Goal: Check status: Check status

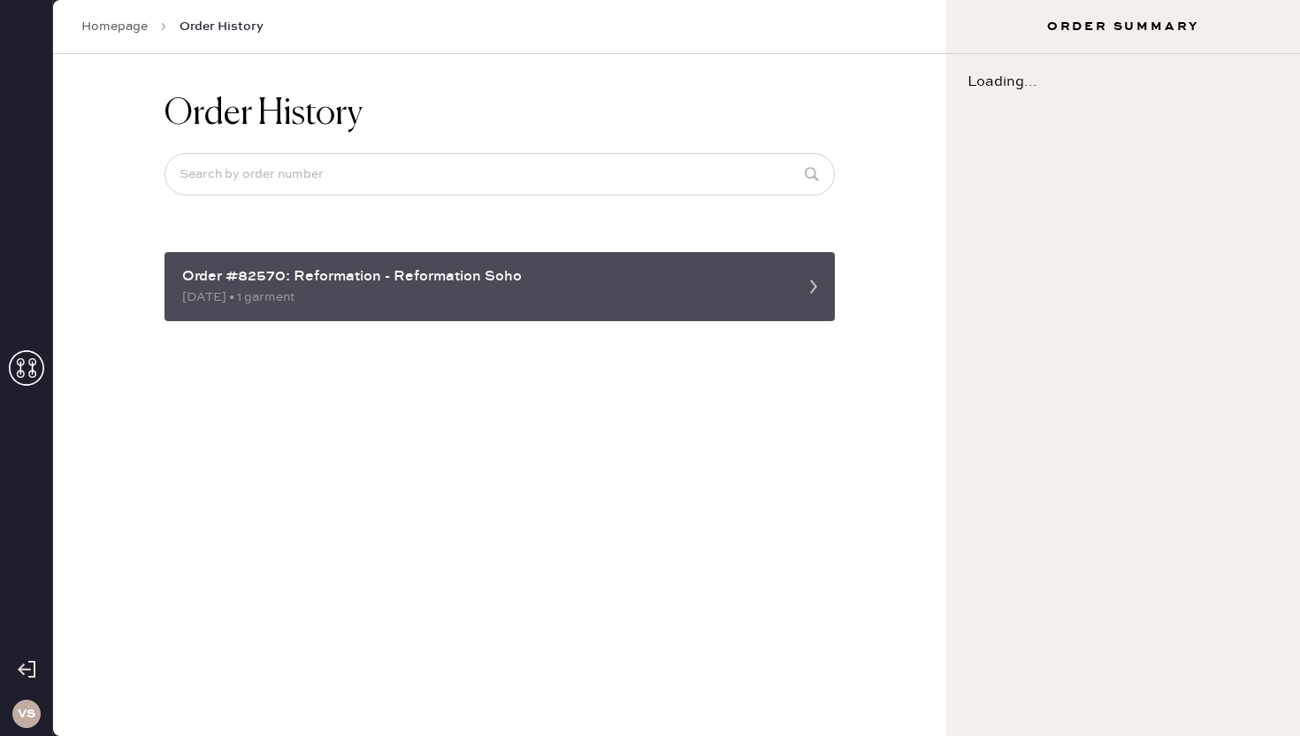
click at [560, 269] on div "Order #82570: Reformation - Reformation Soho" at bounding box center [483, 276] width 603 height 21
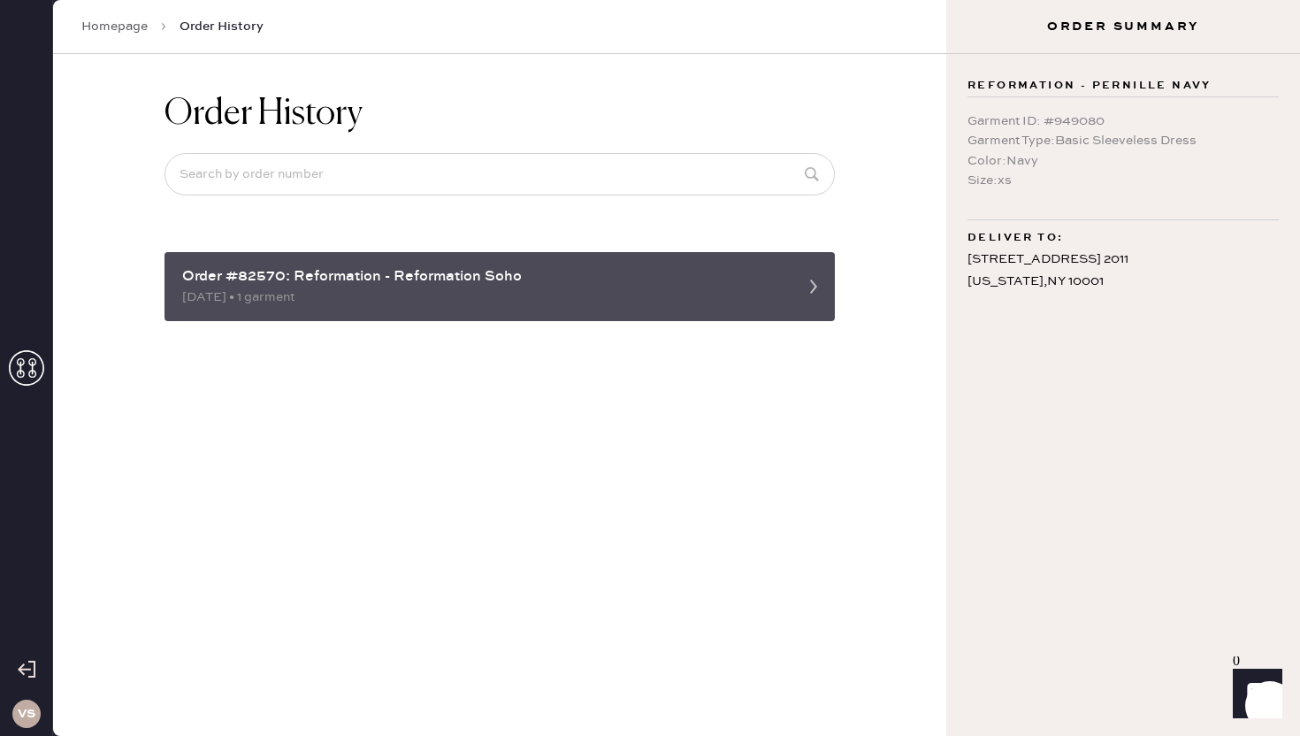
click at [557, 283] on div "Order #82570: Reformation - Reformation Soho" at bounding box center [483, 276] width 603 height 21
click at [486, 291] on div "[DATE] • 1 garment" at bounding box center [483, 296] width 603 height 19
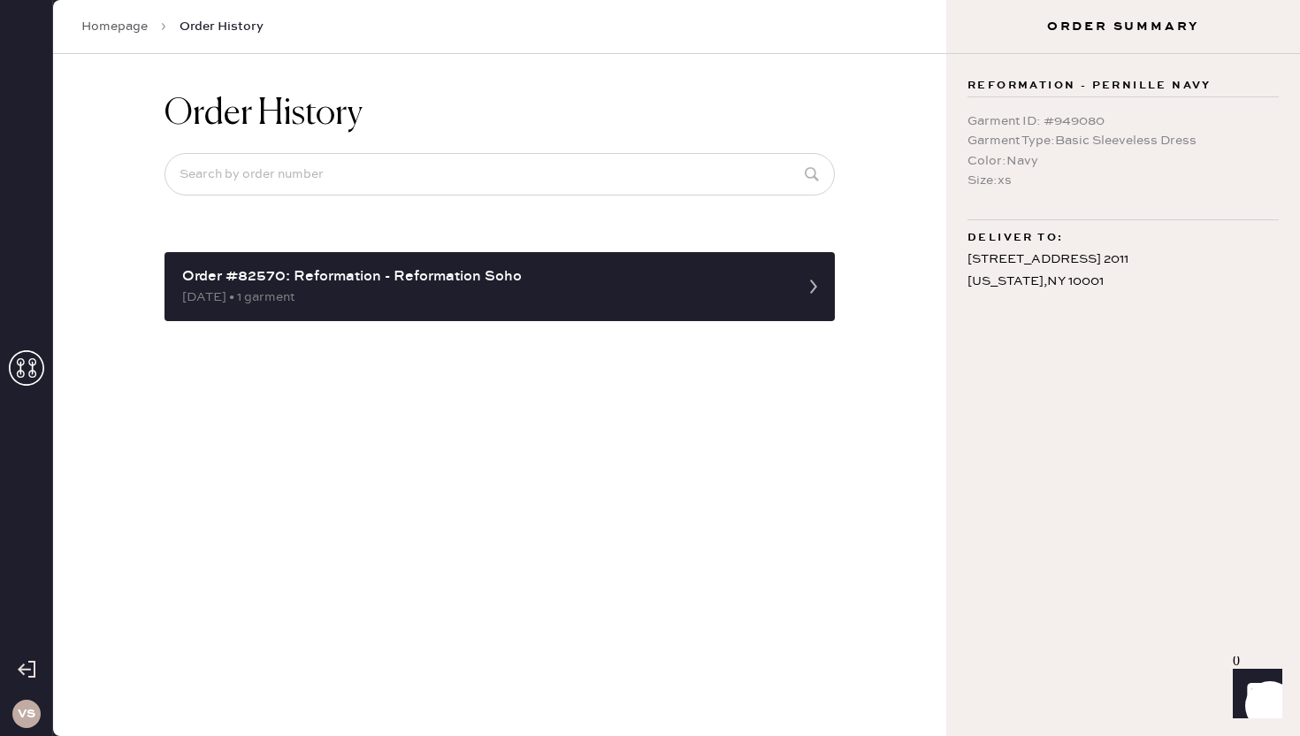
click at [131, 27] on link "Homepage" at bounding box center [114, 27] width 66 height 18
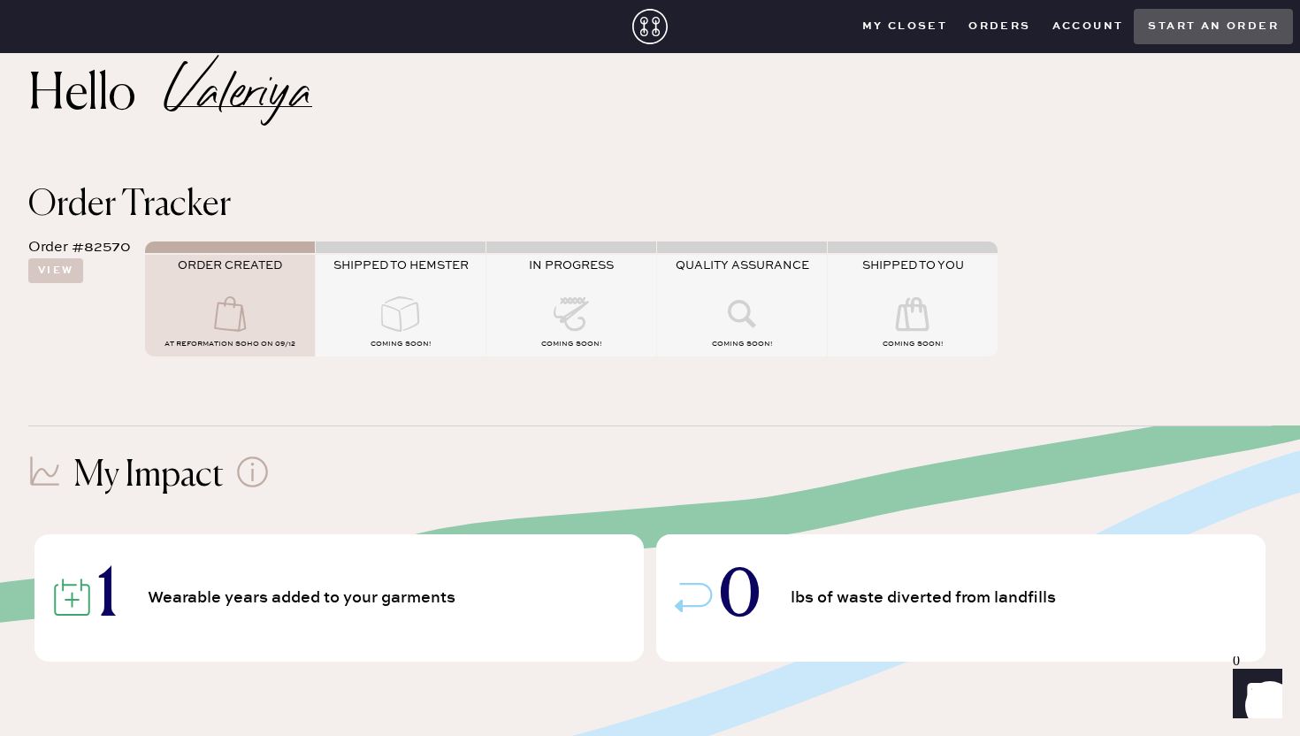
scroll to position [33, 0]
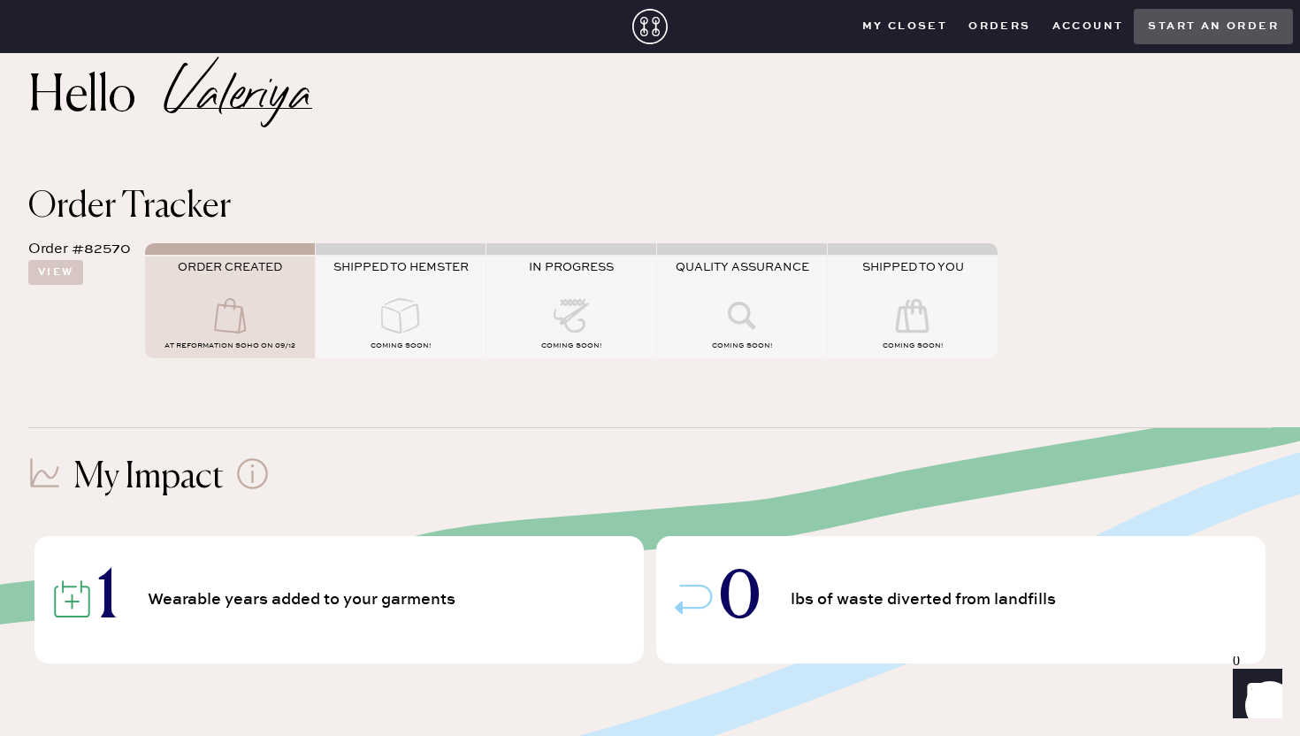
click at [375, 305] on icon at bounding box center [400, 315] width 71 height 35
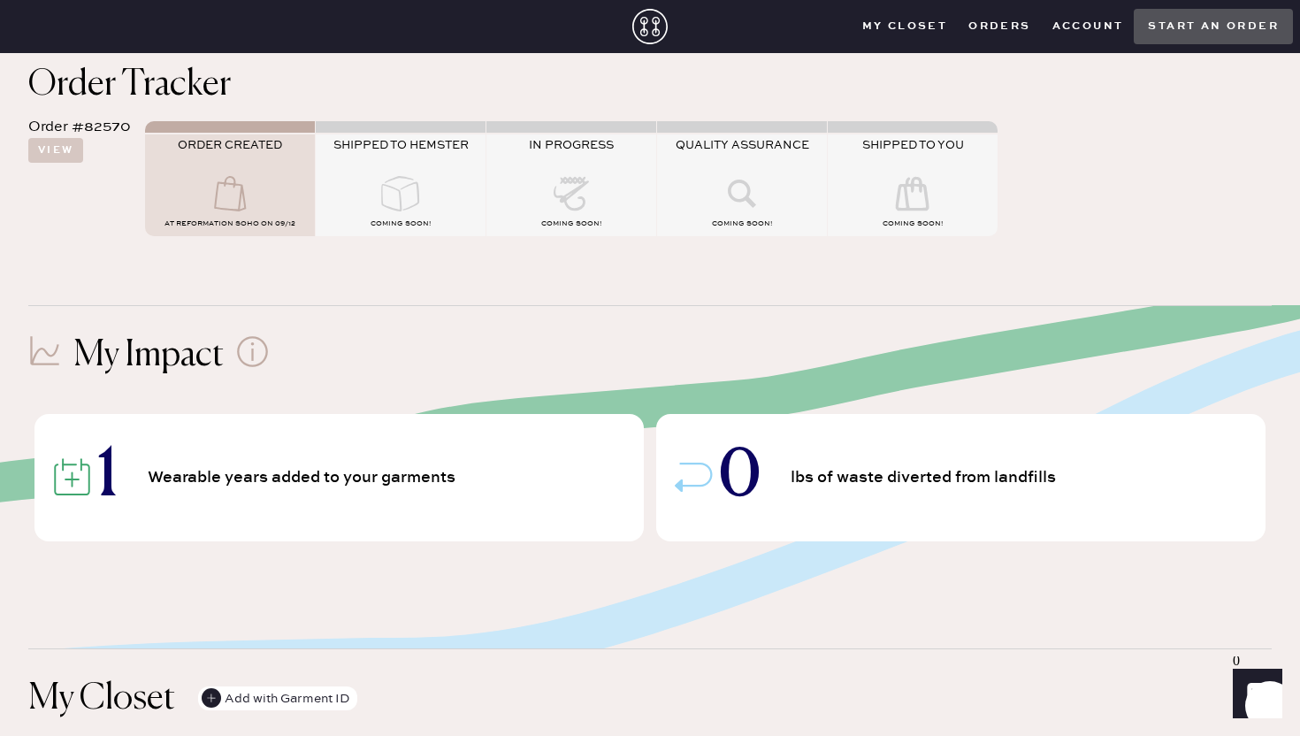
scroll to position [204, 0]
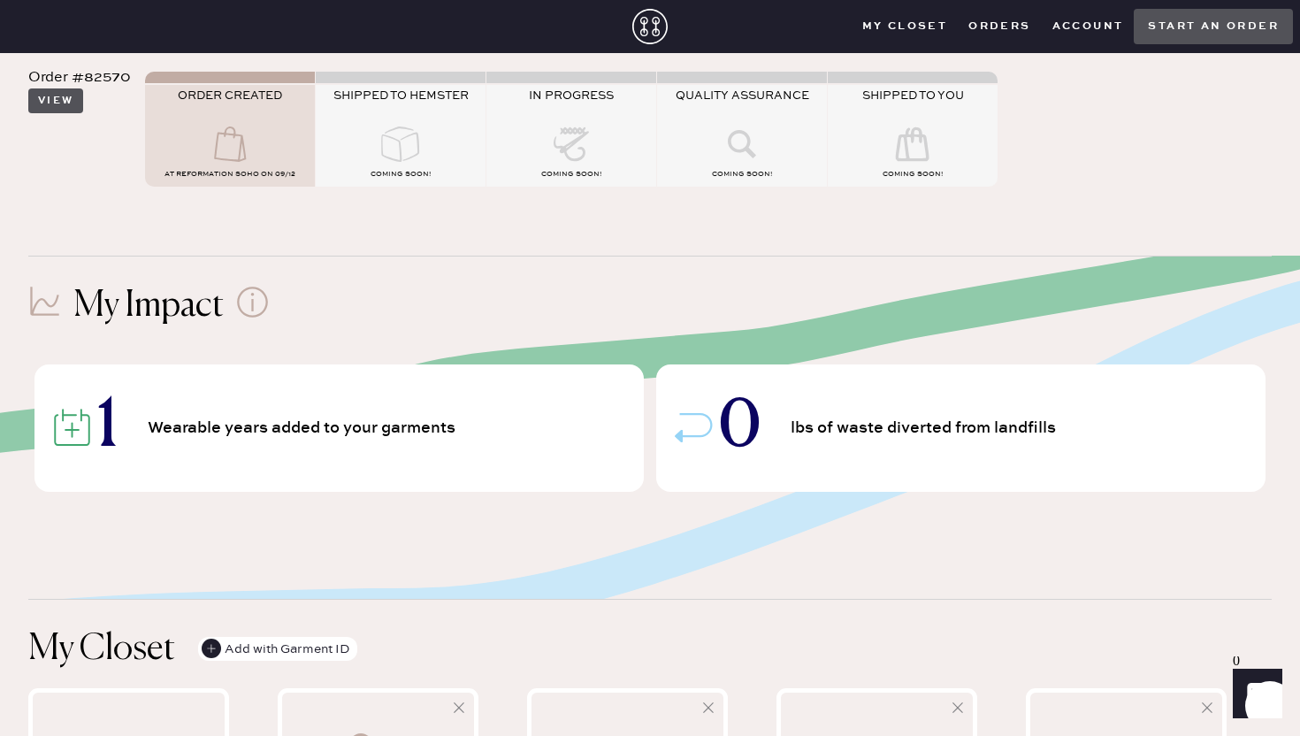
click at [60, 108] on button "View" at bounding box center [55, 100] width 55 height 25
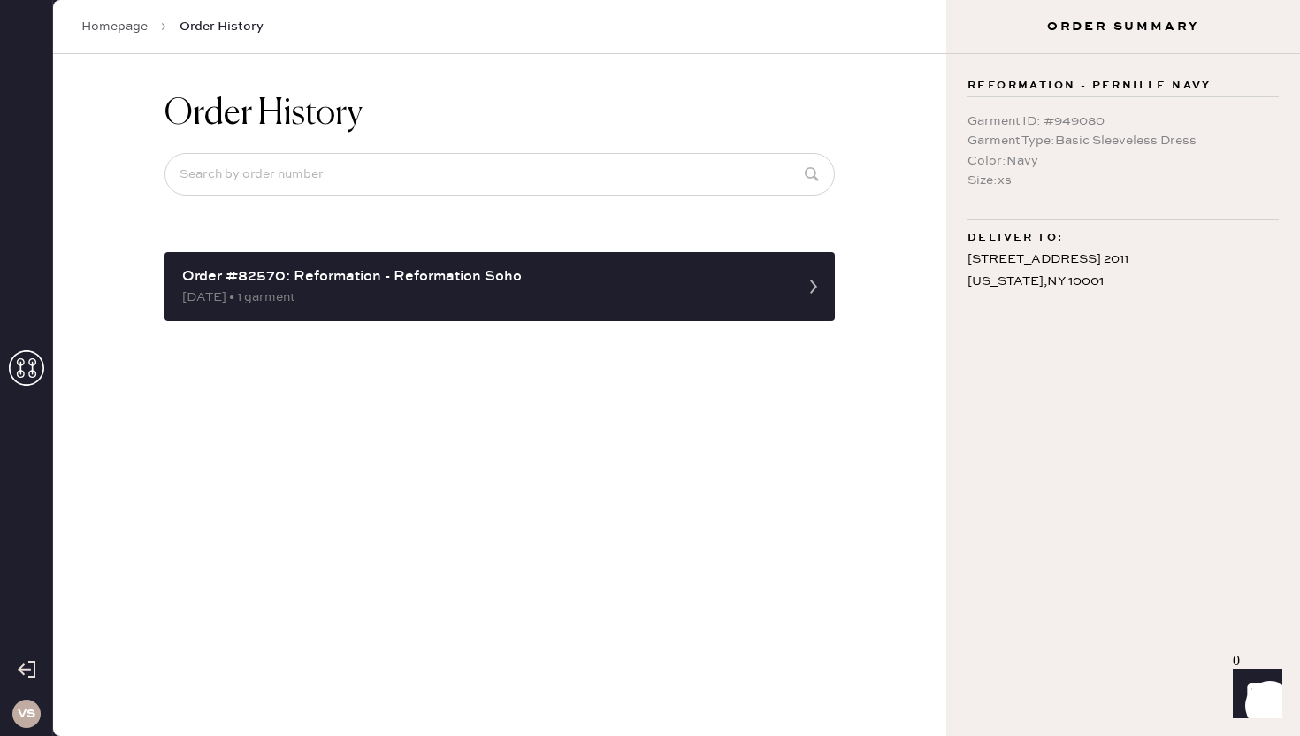
click at [286, 321] on div "Order History Order #82570: Reformation - Reformation Soho [DATE] • 1 garment" at bounding box center [499, 207] width 698 height 306
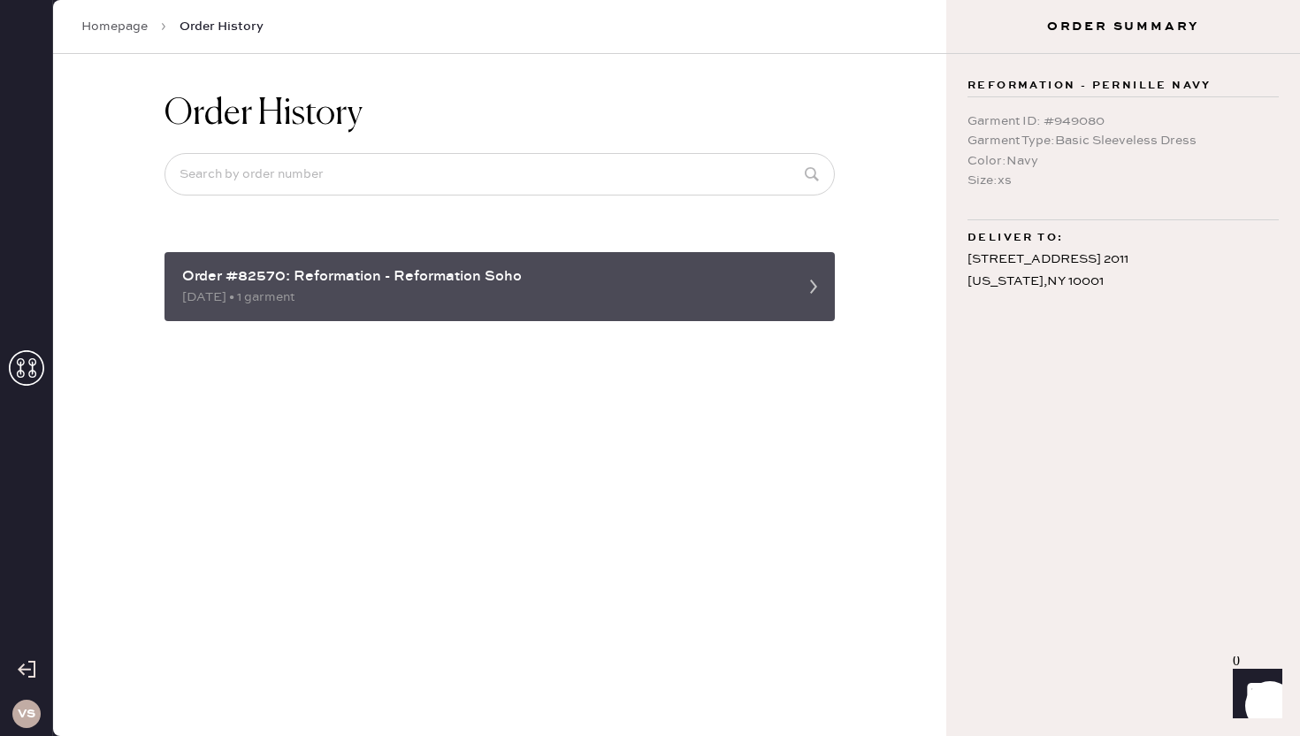
click at [286, 313] on div "Order #82570: Reformation - Reformation Soho [DATE] • 1 garment" at bounding box center [499, 286] width 670 height 69
click at [283, 291] on div "[DATE] • 1 garment" at bounding box center [483, 296] width 603 height 19
click at [787, 296] on div "Order #82570: Reformation - Reformation Soho [DATE] • 1 garment" at bounding box center [499, 286] width 670 height 69
click at [487, 263] on div "Order #82570: Reformation - Reformation Soho [DATE] • 1 garment" at bounding box center [499, 286] width 670 height 69
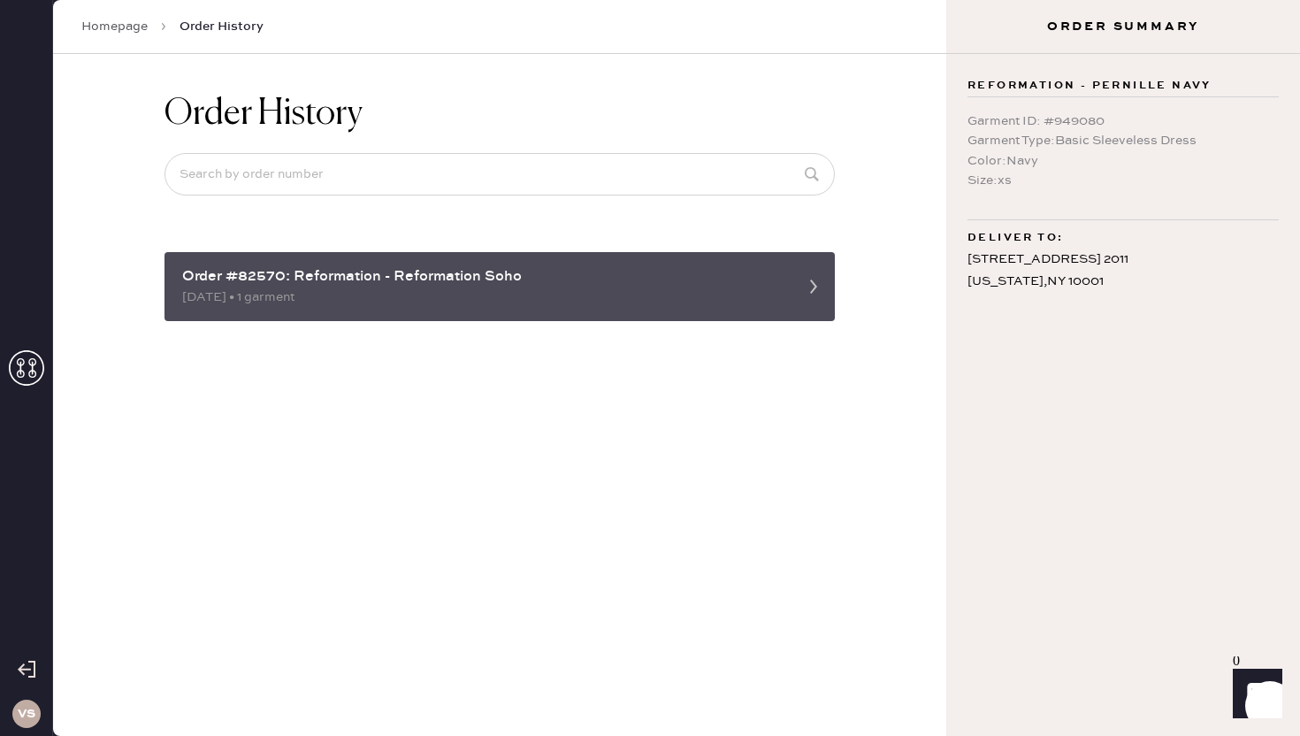
click at [783, 305] on div "[DATE] • 1 garment" at bounding box center [483, 296] width 603 height 19
